Goal: Navigation & Orientation: Find specific page/section

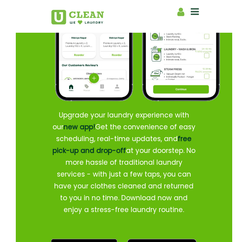
scroll to position [961, 0]
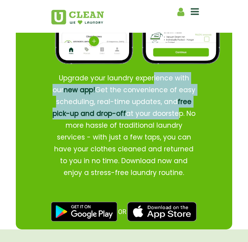
drag, startPoint x: 143, startPoint y: 81, endPoint x: 175, endPoint y: 109, distance: 42.2
click at [175, 109] on p "Upgrade your laundry experience with our new app! Get the convenience of easy s…" at bounding box center [124, 125] width 146 height 107
click at [186, 133] on p "Upgrade your laundry experience with our new app! Get the convenience of easy s…" at bounding box center [124, 125] width 146 height 107
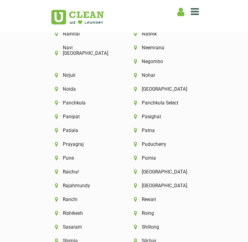
scroll to position [2366, 0]
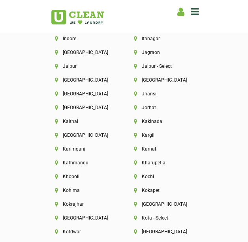
click at [192, 13] on icon at bounding box center [195, 11] width 8 height 9
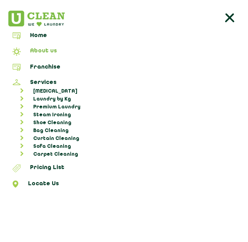
click at [41, 51] on link "About us" at bounding box center [124, 53] width 242 height 10
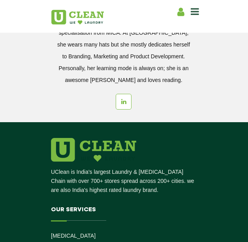
scroll to position [2137, 0]
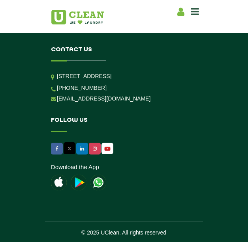
click at [191, 10] on icon at bounding box center [195, 11] width 8 height 9
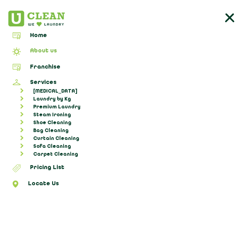
click at [45, 51] on link "About us" at bounding box center [124, 53] width 242 height 10
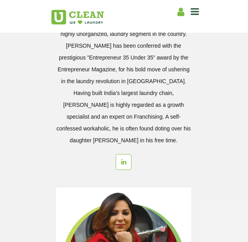
scroll to position [950, 0]
